Goal: Information Seeking & Learning: Learn about a topic

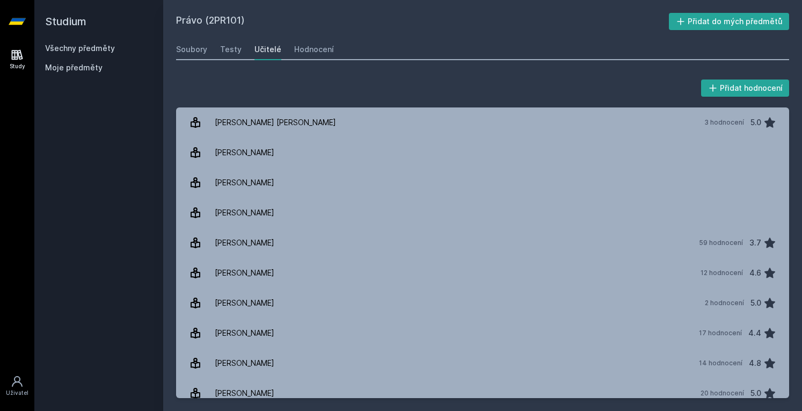
click at [378, 19] on h2 "Právo (2PR101)" at bounding box center [422, 21] width 493 height 17
click at [80, 50] on link "Všechny předměty" at bounding box center [80, 47] width 70 height 9
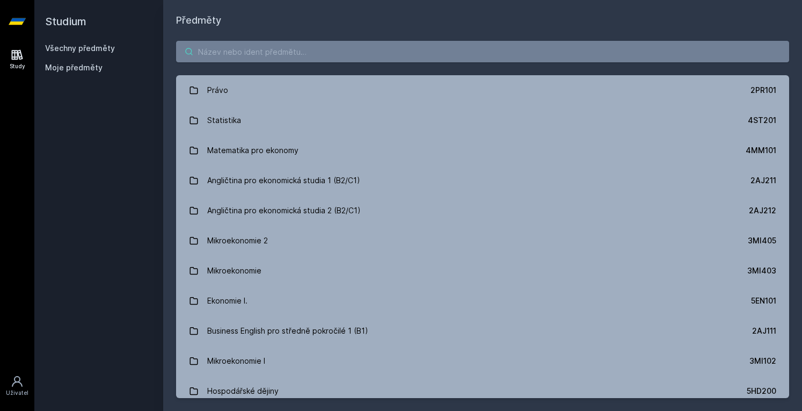
click at [220, 52] on input "search" at bounding box center [482, 51] width 613 height 21
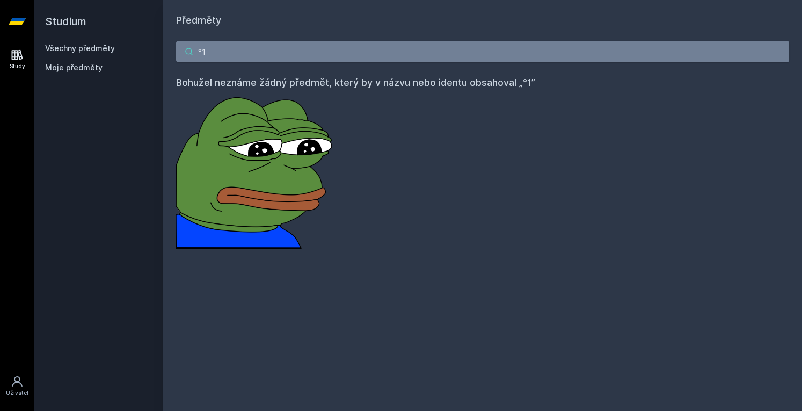
type input "°"
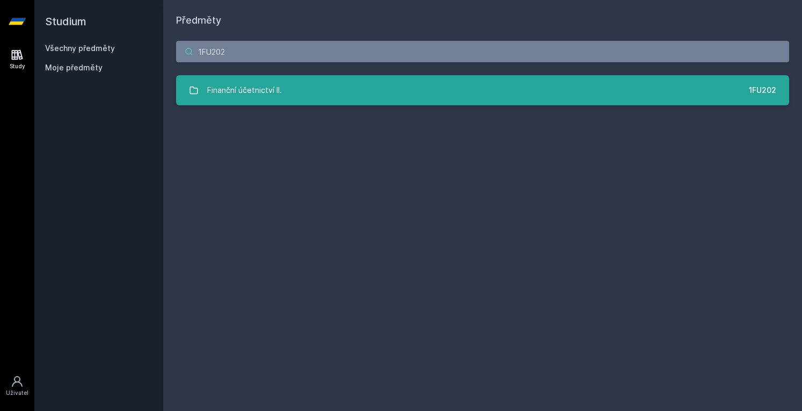
type input "1FU202"
click at [236, 103] on link "Finanční účetnictví II. 1FU202" at bounding box center [482, 90] width 613 height 30
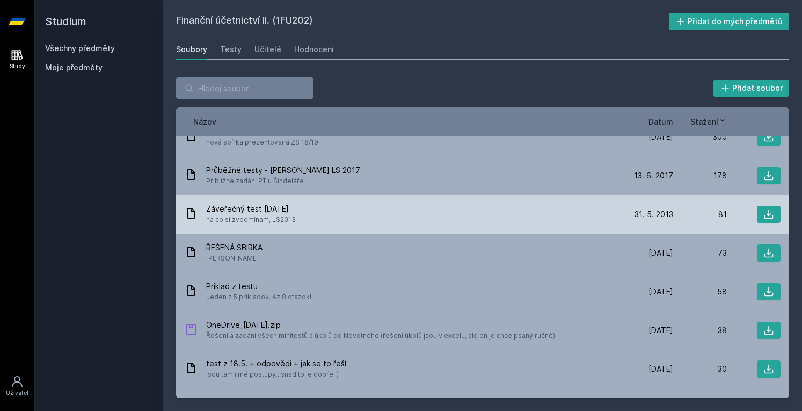
scroll to position [59, 0]
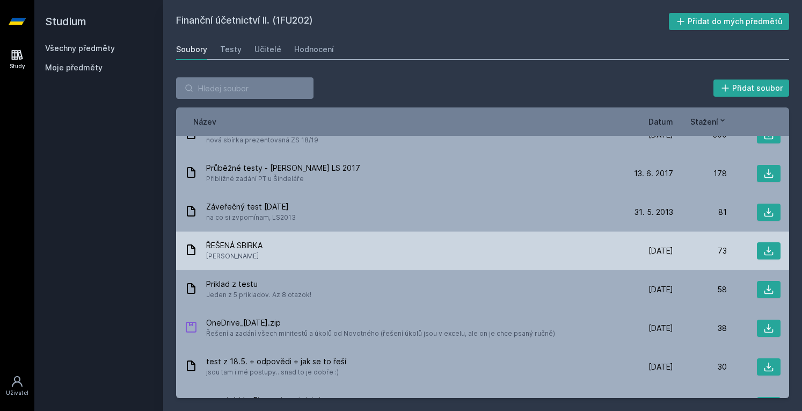
click at [231, 244] on span "ŘEŠENÁ SBIRKA" at bounding box center [234, 245] width 56 height 11
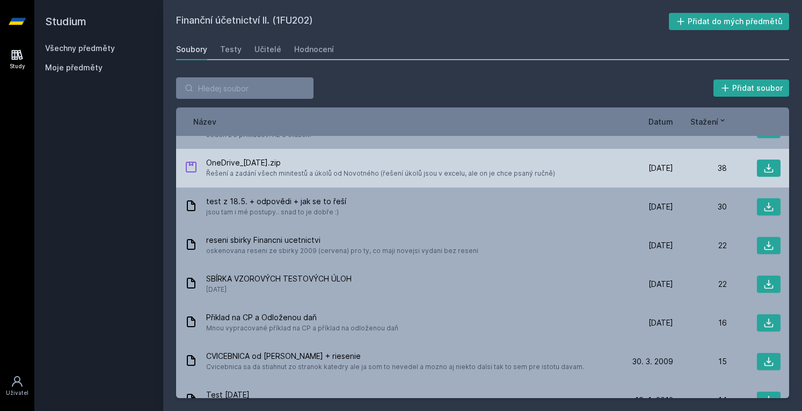
scroll to position [0, 0]
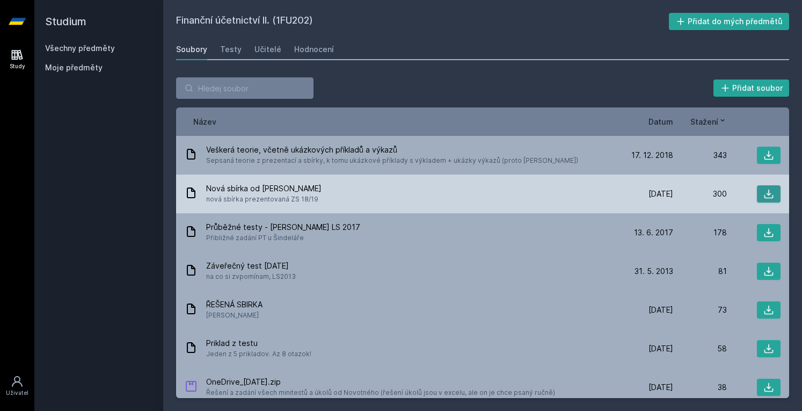
click at [765, 190] on icon at bounding box center [769, 194] width 9 height 9
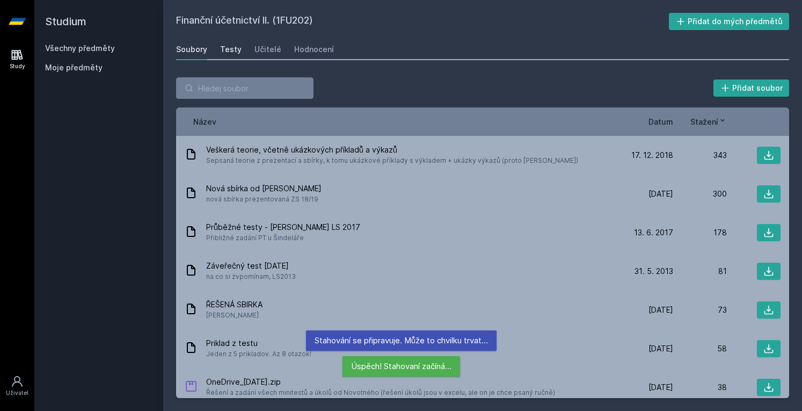
click at [223, 47] on div "Testy" at bounding box center [230, 49] width 21 height 11
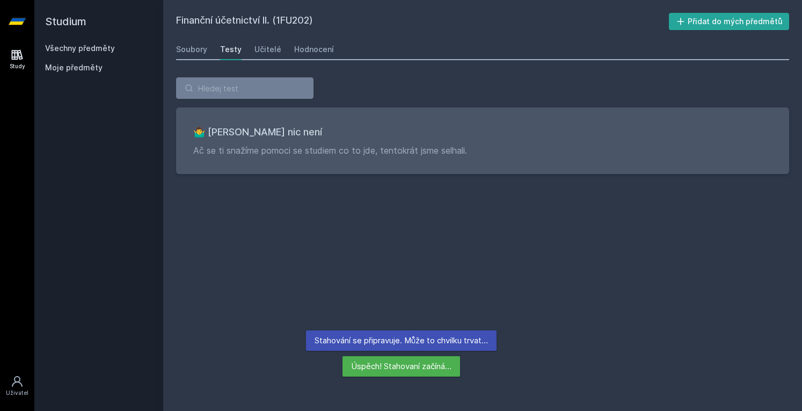
click at [251, 43] on div "Soubory Testy Učitelé Hodnocení" at bounding box center [482, 49] width 613 height 21
click at [262, 47] on div "Učitelé" at bounding box center [268, 49] width 27 height 11
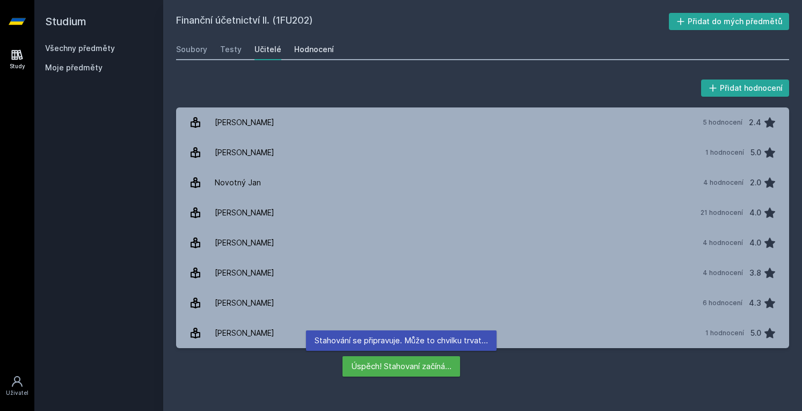
click at [307, 46] on div "Hodnocení" at bounding box center [314, 49] width 40 height 11
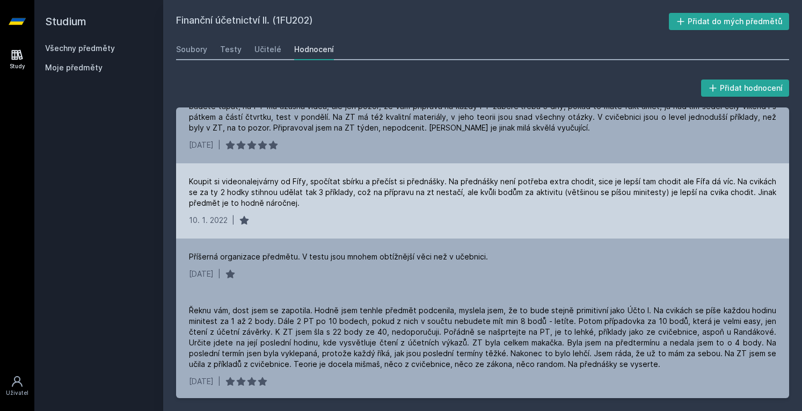
scroll to position [129, 0]
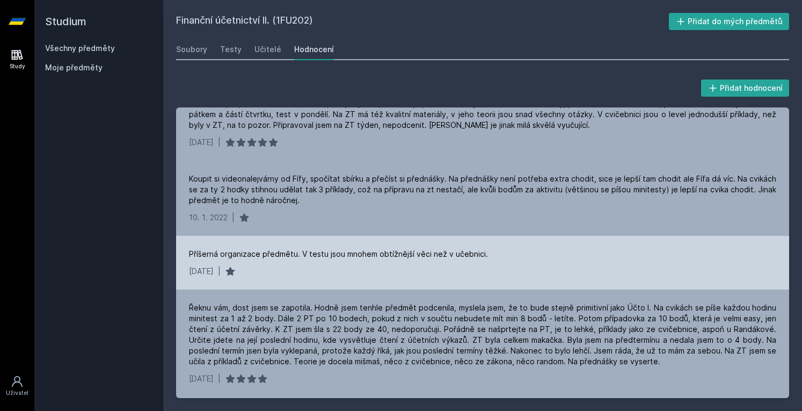
click at [328, 257] on div "Příšerná organizace předmětu. V testu jsou mnohem obtížnější věci než v učebnic…" at bounding box center [338, 254] width 299 height 11
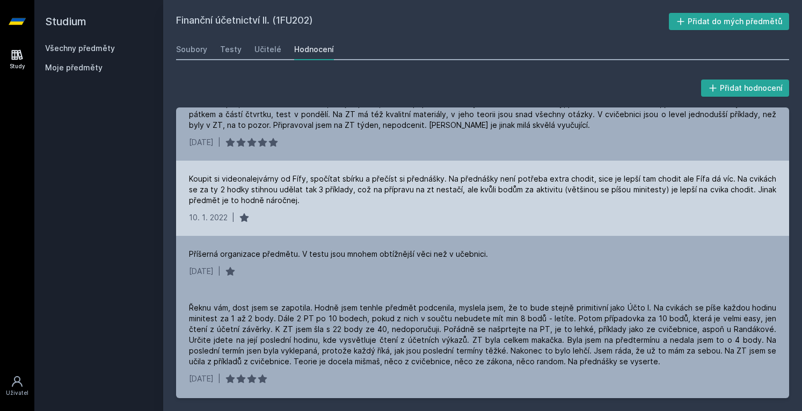
scroll to position [0, 0]
